Goal: Task Accomplishment & Management: Use online tool/utility

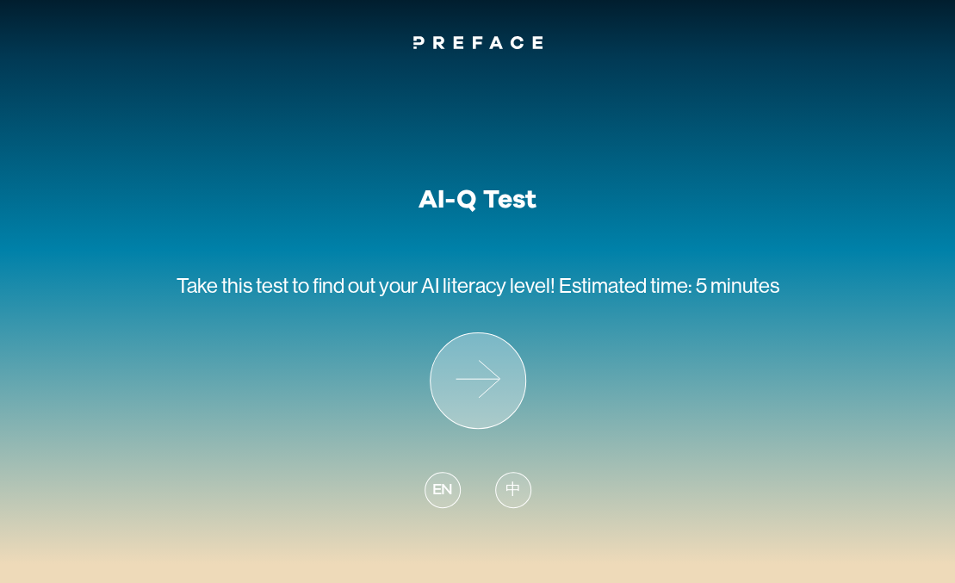
click at [464, 356] on icon at bounding box center [478, 380] width 95 height 95
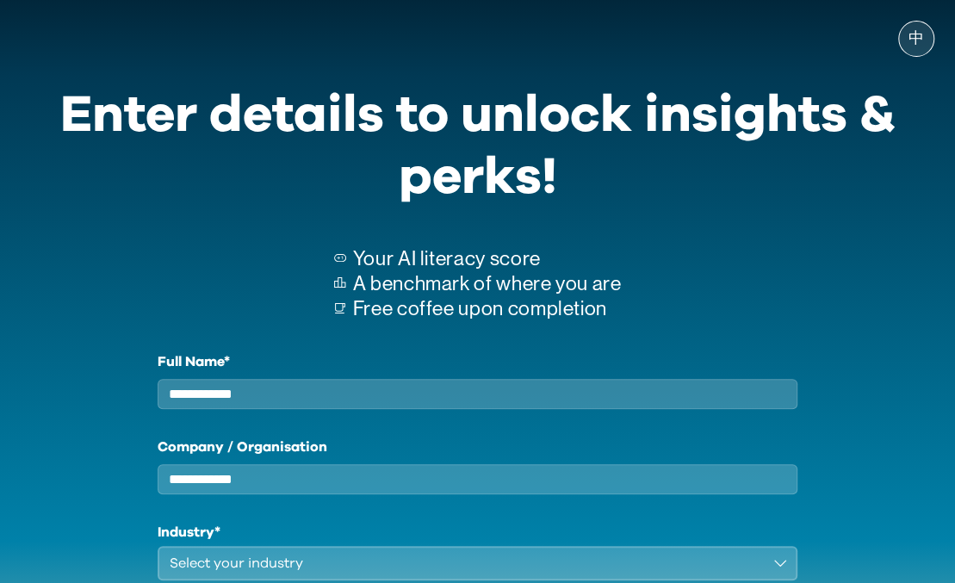
scroll to position [194, 0]
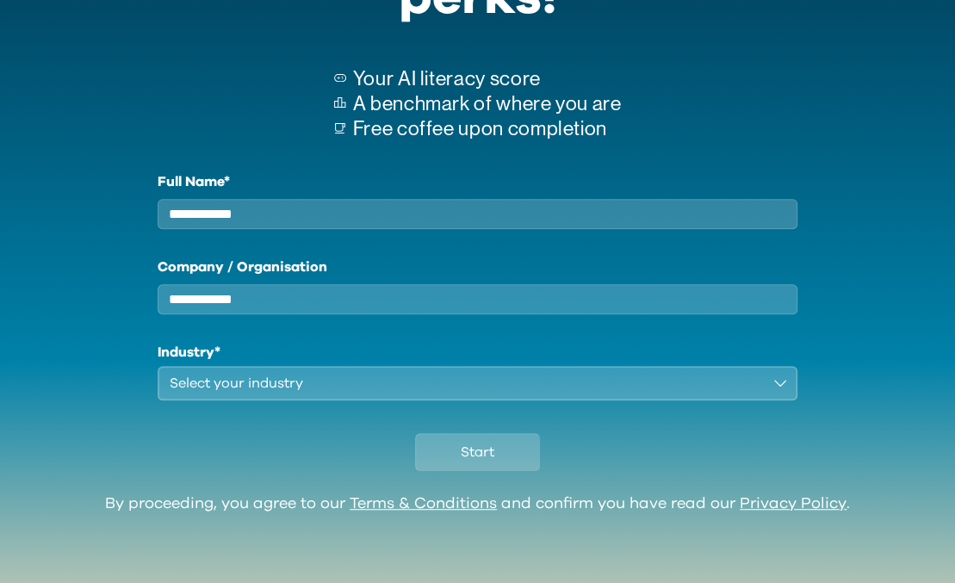
click at [358, 300] on input "Company / Organisation" at bounding box center [478, 299] width 640 height 30
click at [613, 385] on div "Select your industry" at bounding box center [466, 383] width 592 height 21
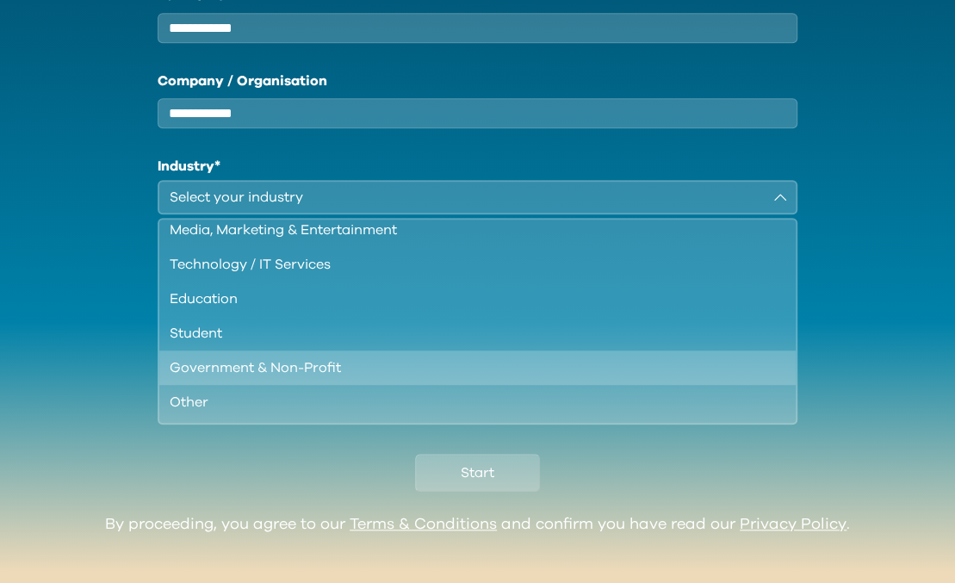
scroll to position [62, 0]
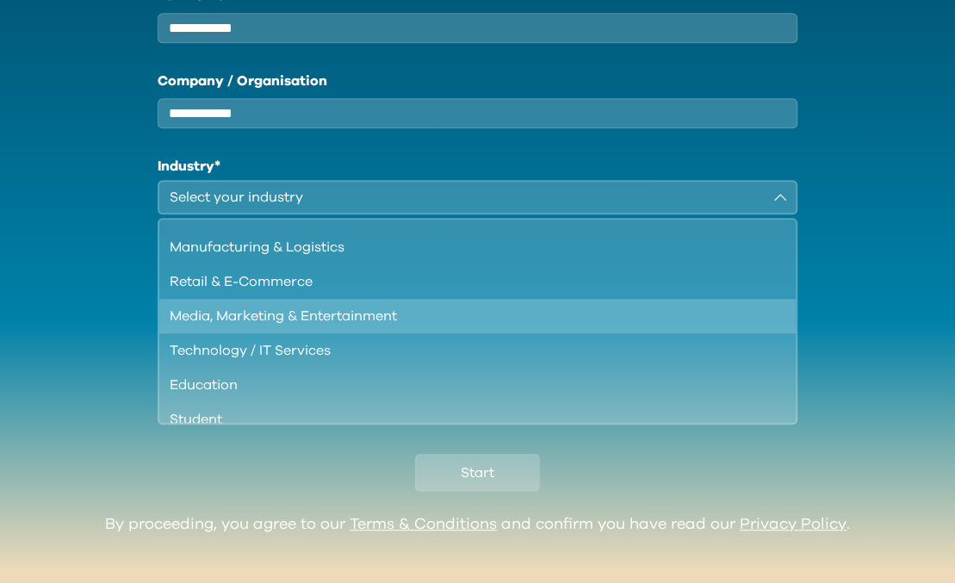
click at [330, 326] on div "Media, Marketing & Entertainment" at bounding box center [467, 316] width 595 height 21
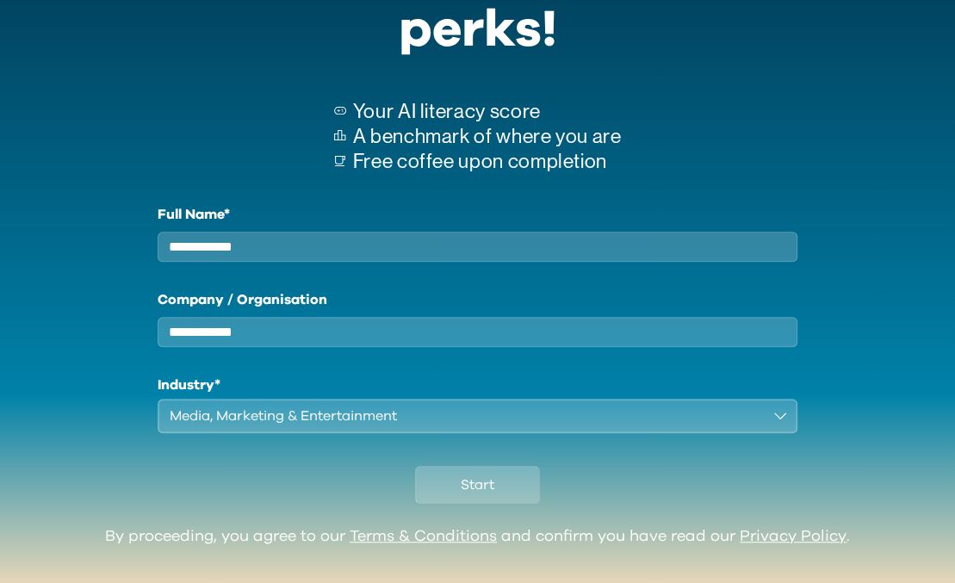
scroll to position [108, 0]
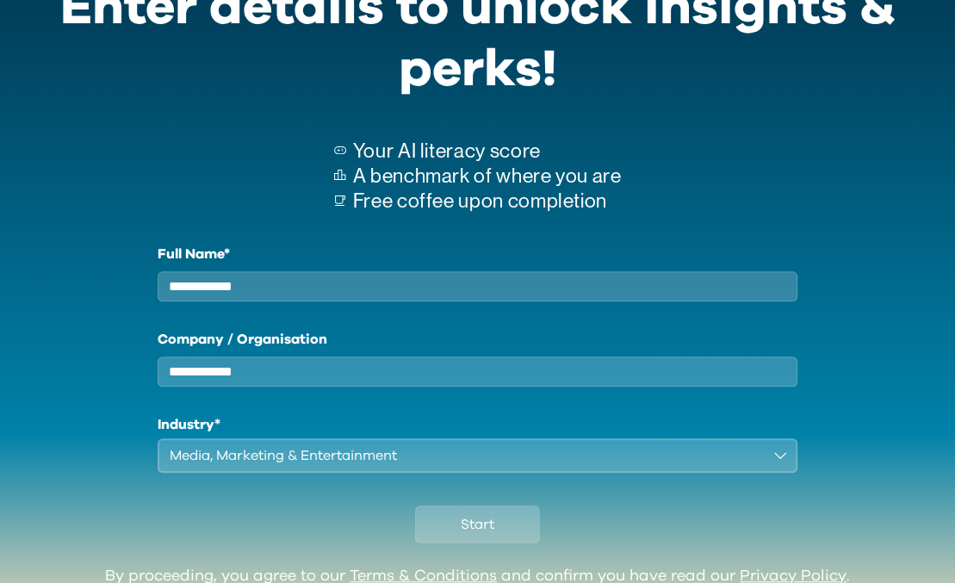
click at [276, 387] on input "Company / Organisation" at bounding box center [478, 371] width 640 height 30
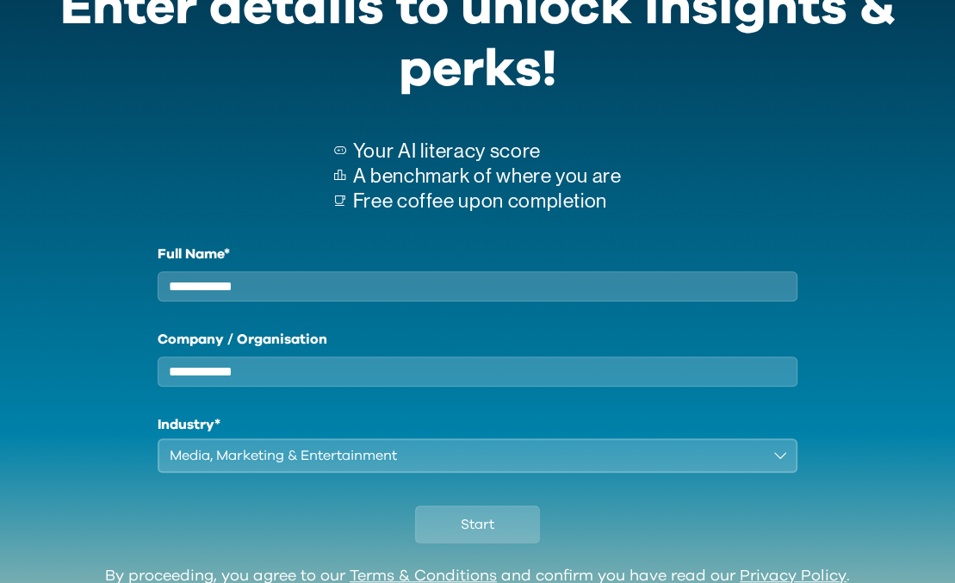
click at [257, 287] on input "Full Name*" at bounding box center [478, 286] width 640 height 30
type input "*********"
click at [283, 378] on input "Company / Organisation" at bounding box center [478, 371] width 640 height 30
type input "*******"
click at [501, 533] on button "Start" at bounding box center [477, 524] width 125 height 38
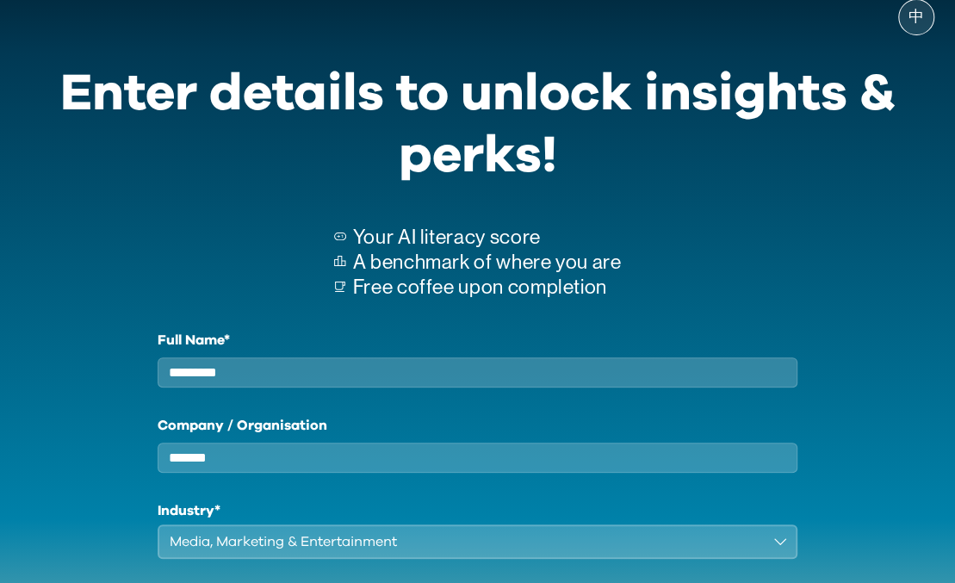
scroll to position [194, 0]
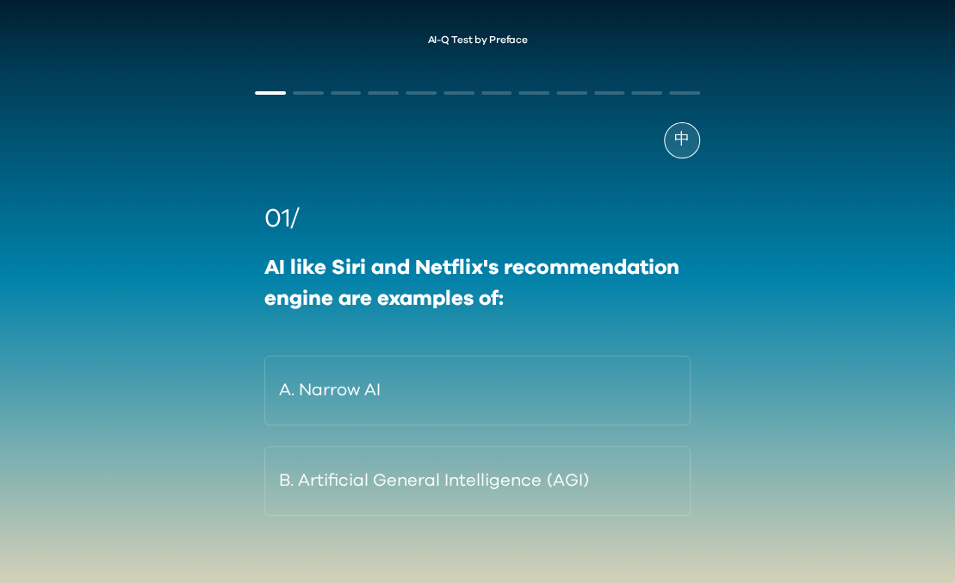
scroll to position [58, 0]
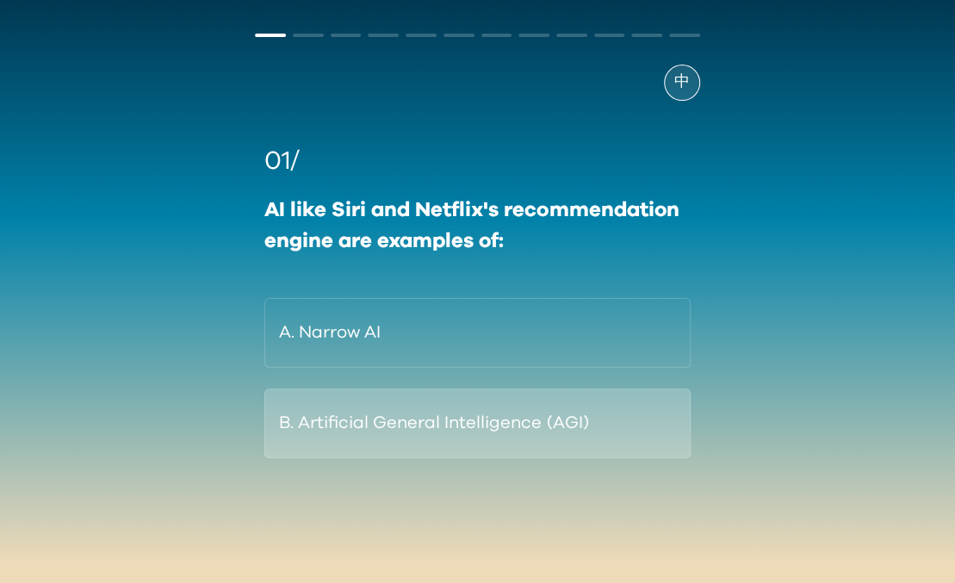
click at [548, 414] on button "B. Artificial General Intelligence (AGI)" at bounding box center [476, 423] width 425 height 70
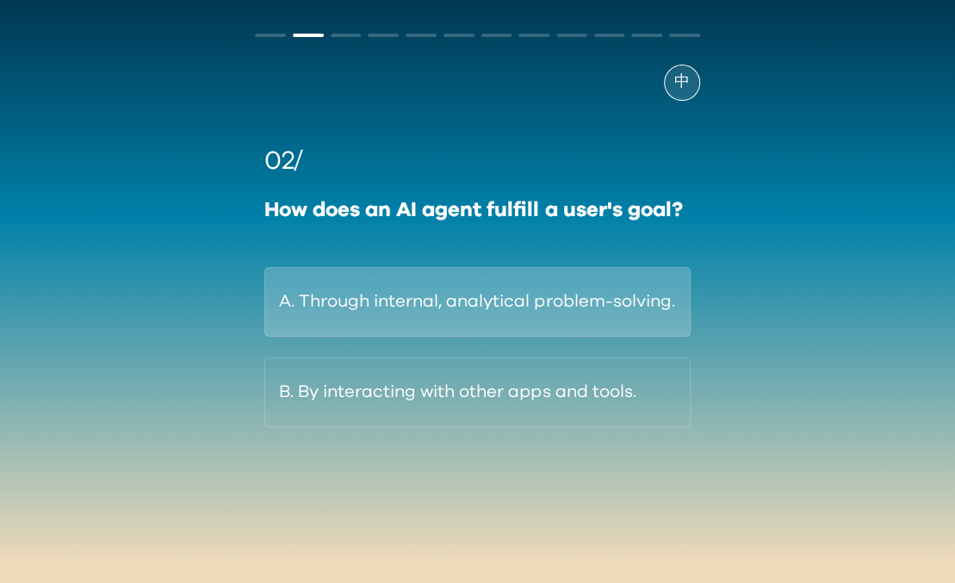
click at [483, 331] on button "A. Through internal, analytical problem-solving." at bounding box center [476, 302] width 425 height 70
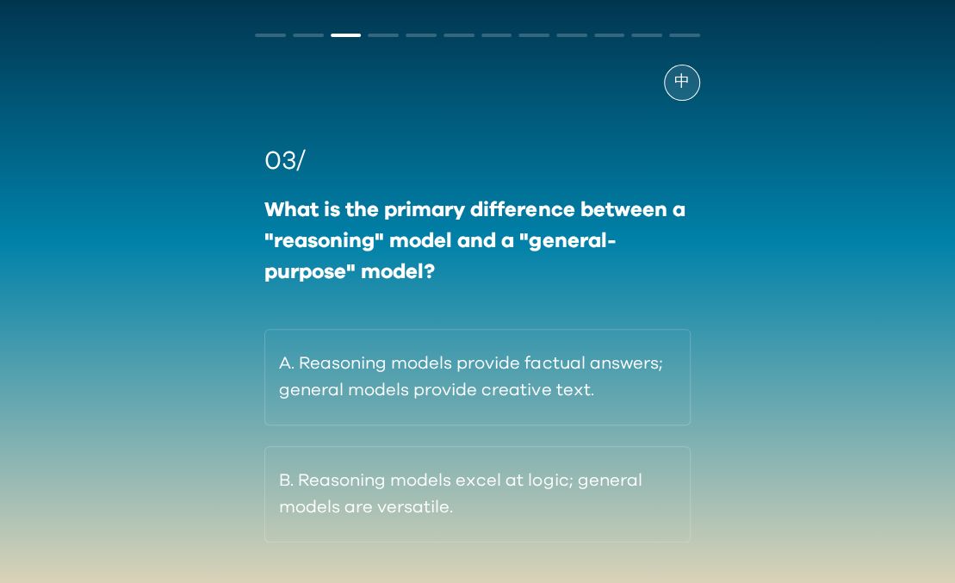
scroll to position [115, 0]
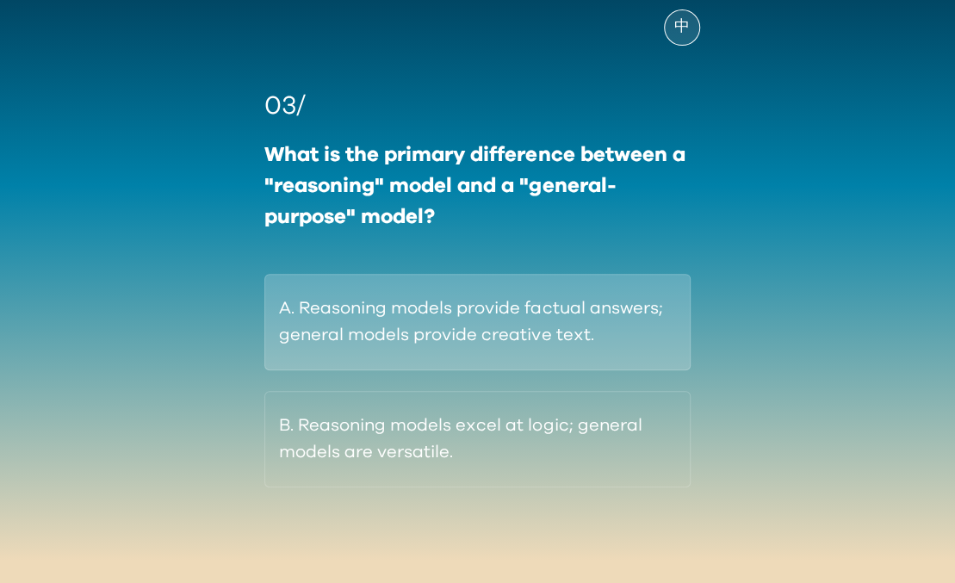
click at [572, 309] on button "A. Reasoning models provide factual answers; general models provide creative te…" at bounding box center [476, 322] width 425 height 96
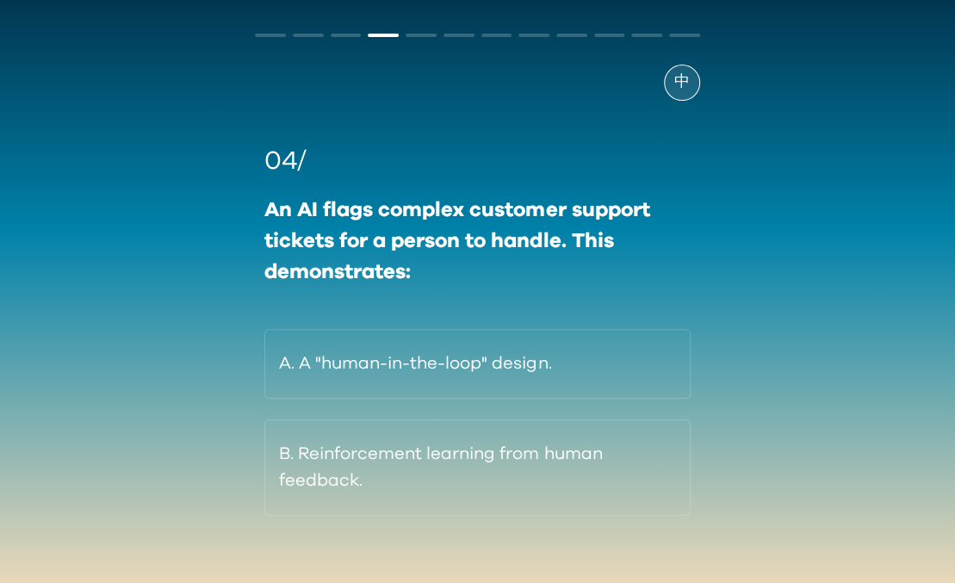
scroll to position [88, 0]
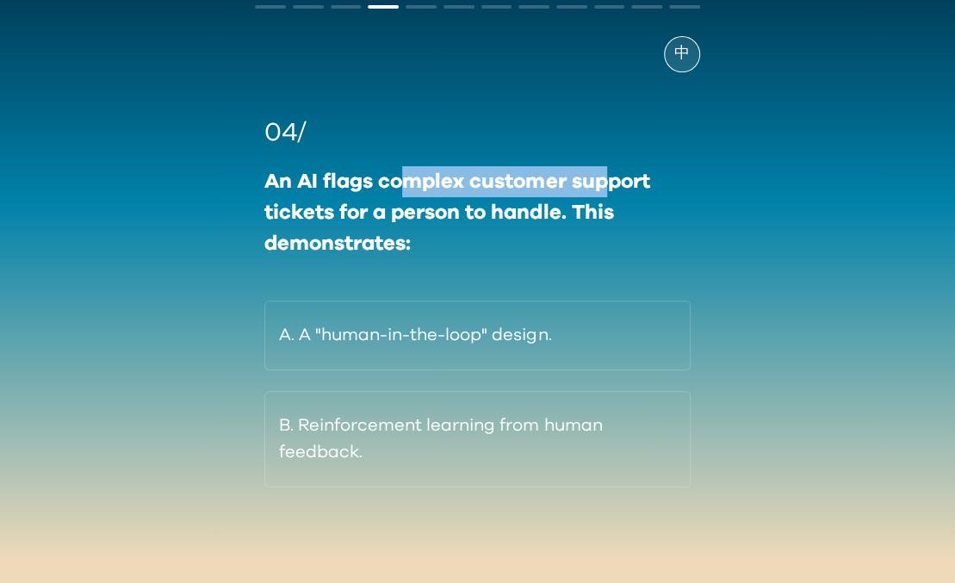
drag, startPoint x: 405, startPoint y: 177, endPoint x: 611, endPoint y: 177, distance: 206.6
click at [611, 177] on div "An AI flags complex customer support tickets for a person to handle. This demon…" at bounding box center [476, 212] width 425 height 93
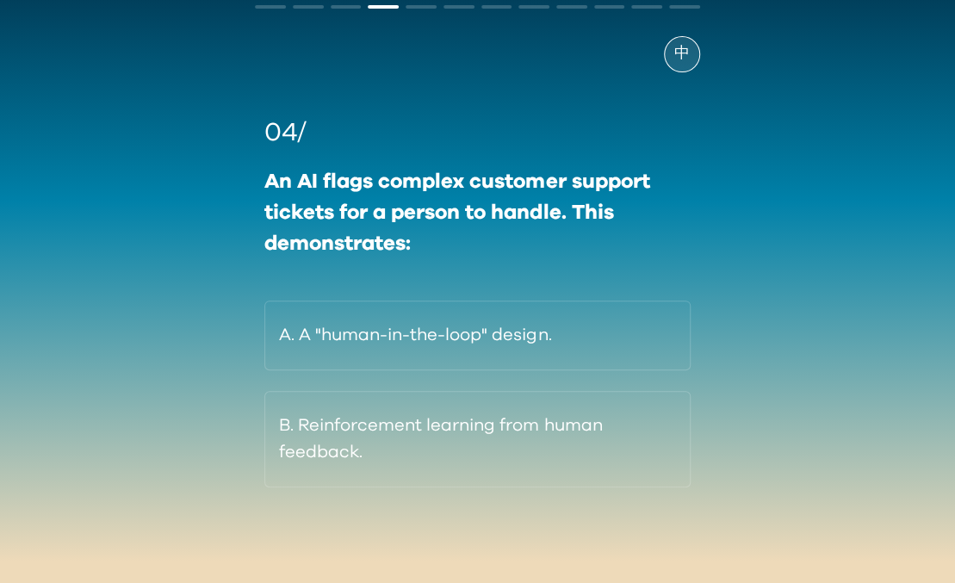
click at [673, 208] on div "An AI flags complex customer support tickets for a person to handle. This demon…" at bounding box center [476, 212] width 425 height 93
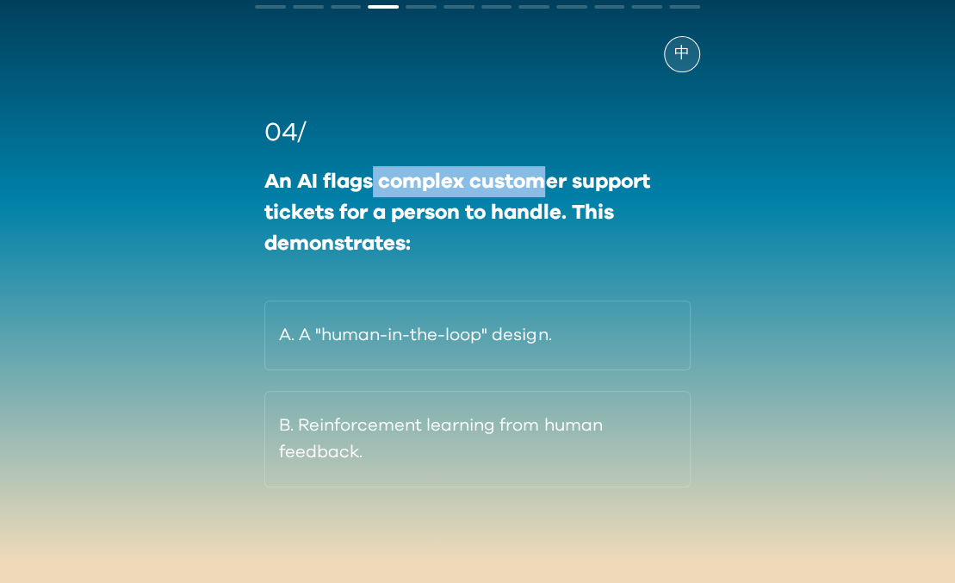
drag, startPoint x: 429, startPoint y: 187, endPoint x: 546, endPoint y: 192, distance: 117.2
click at [546, 192] on div "An AI flags complex customer support tickets for a person to handle. This demon…" at bounding box center [476, 212] width 425 height 93
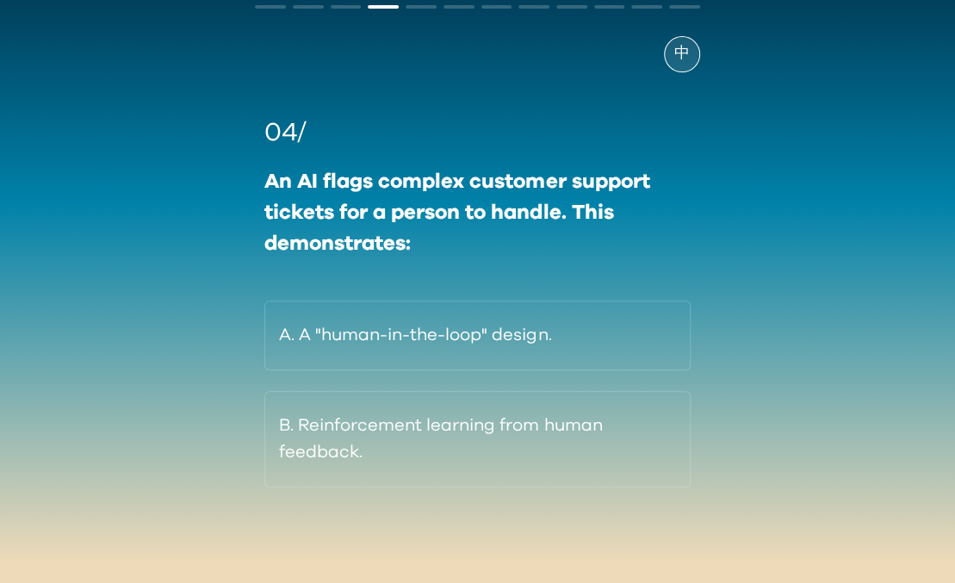
click at [614, 193] on div "An AI flags complex customer support tickets for a person to handle. This demon…" at bounding box center [476, 212] width 425 height 93
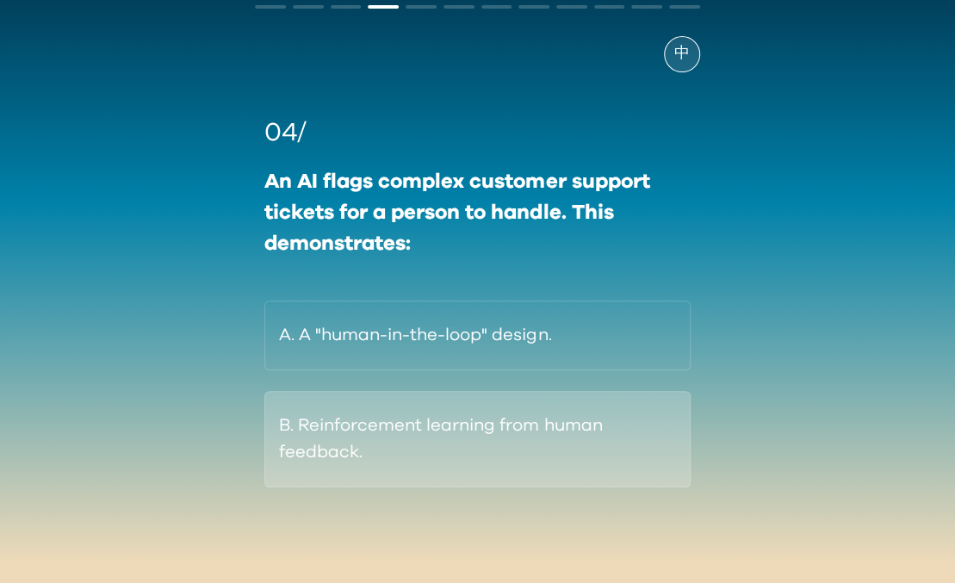
click at [556, 434] on button "B. Reinforcement learning from human feedback." at bounding box center [476, 439] width 425 height 96
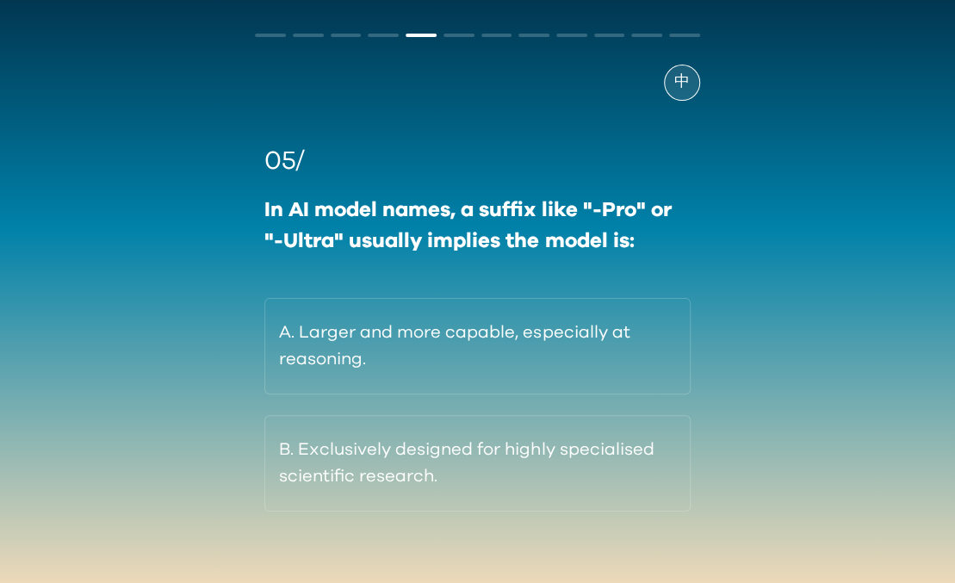
scroll to position [84, 0]
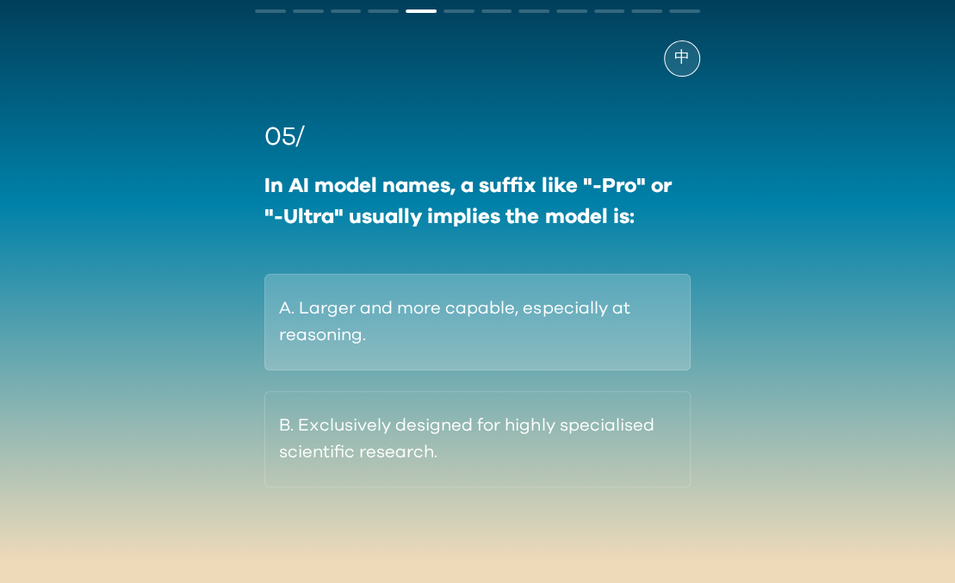
click at [579, 283] on button "A. Larger and more capable, especially at reasoning." at bounding box center [476, 322] width 425 height 96
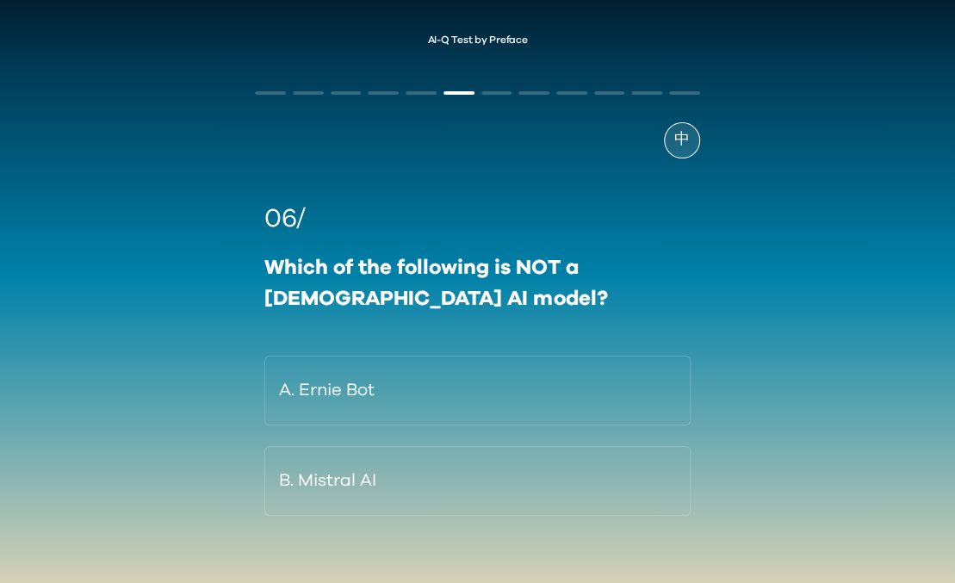
scroll to position [58, 0]
